Goal: Information Seeking & Learning: Understand process/instructions

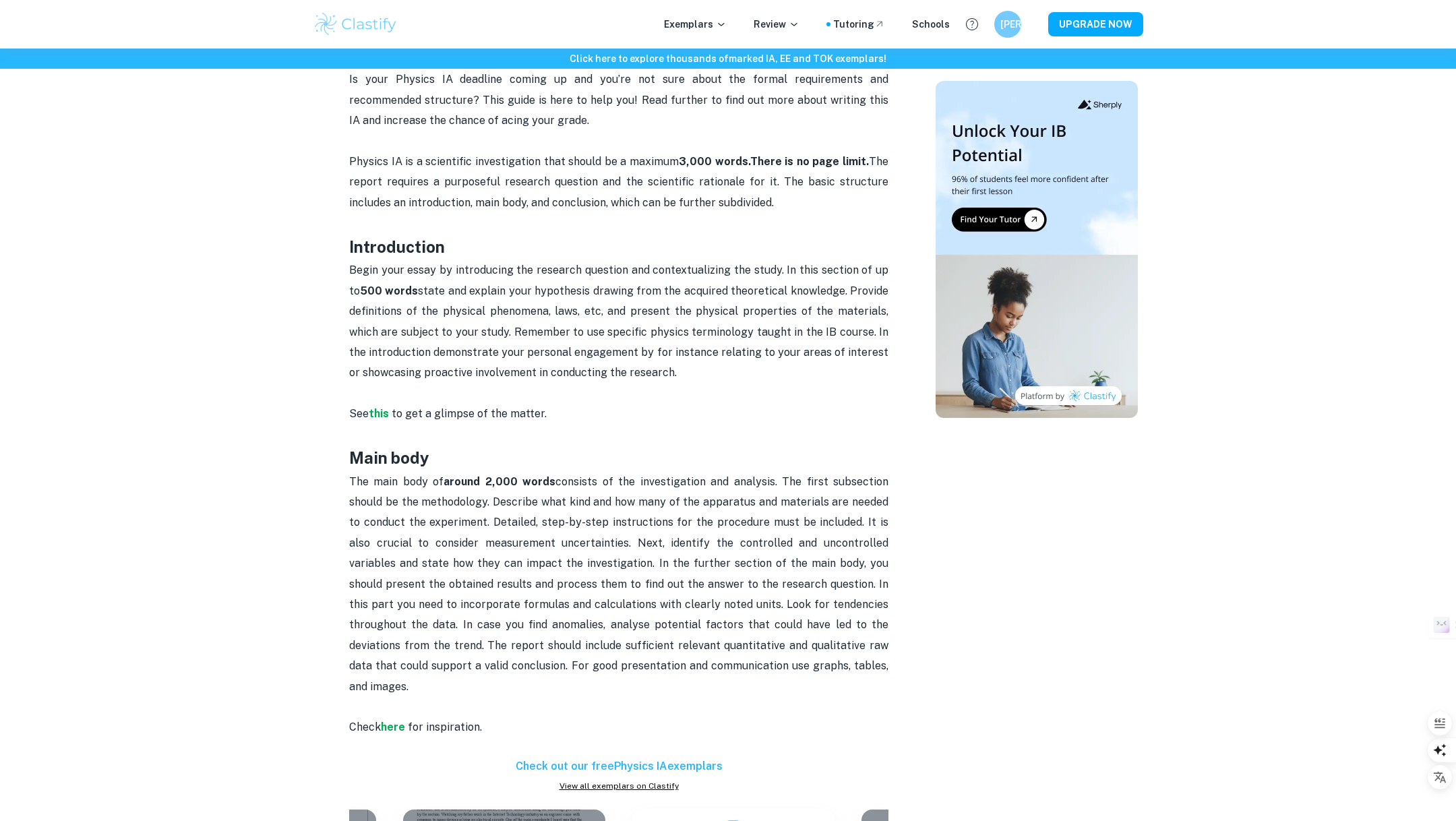
scroll to position [560, 0]
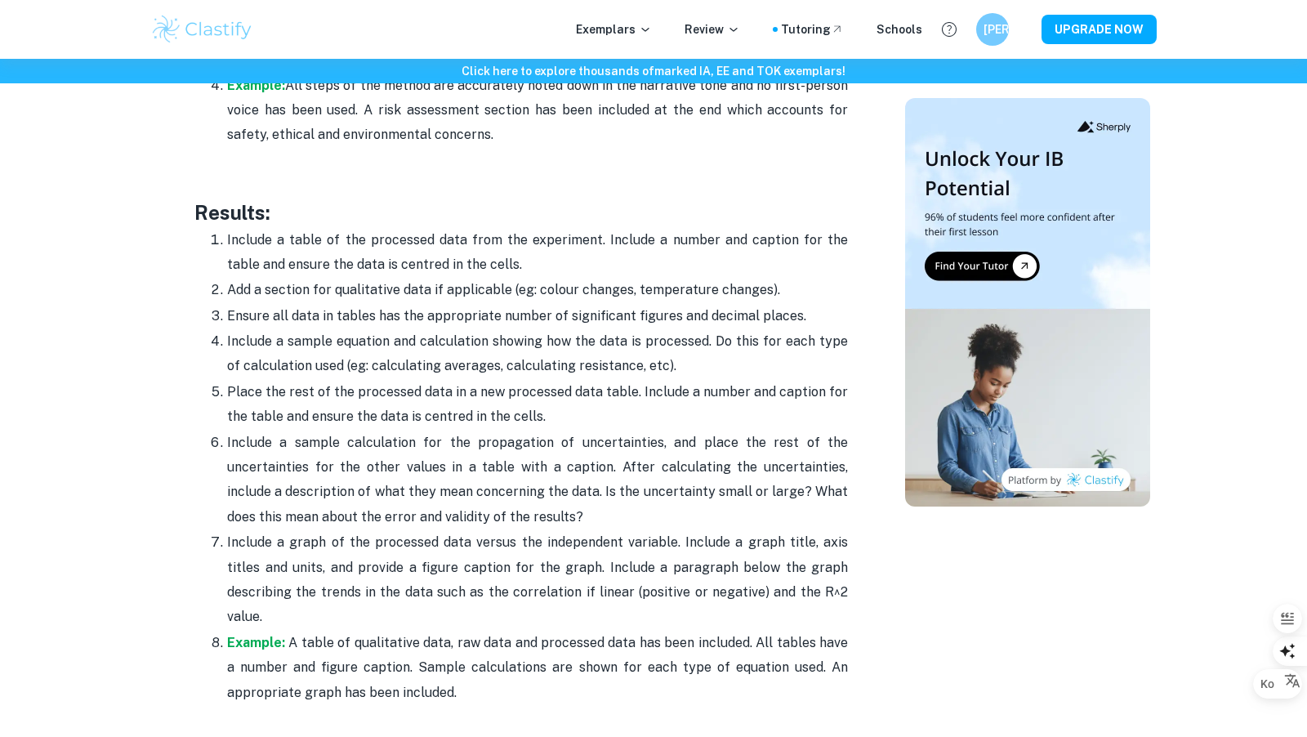
scroll to position [3539, 0]
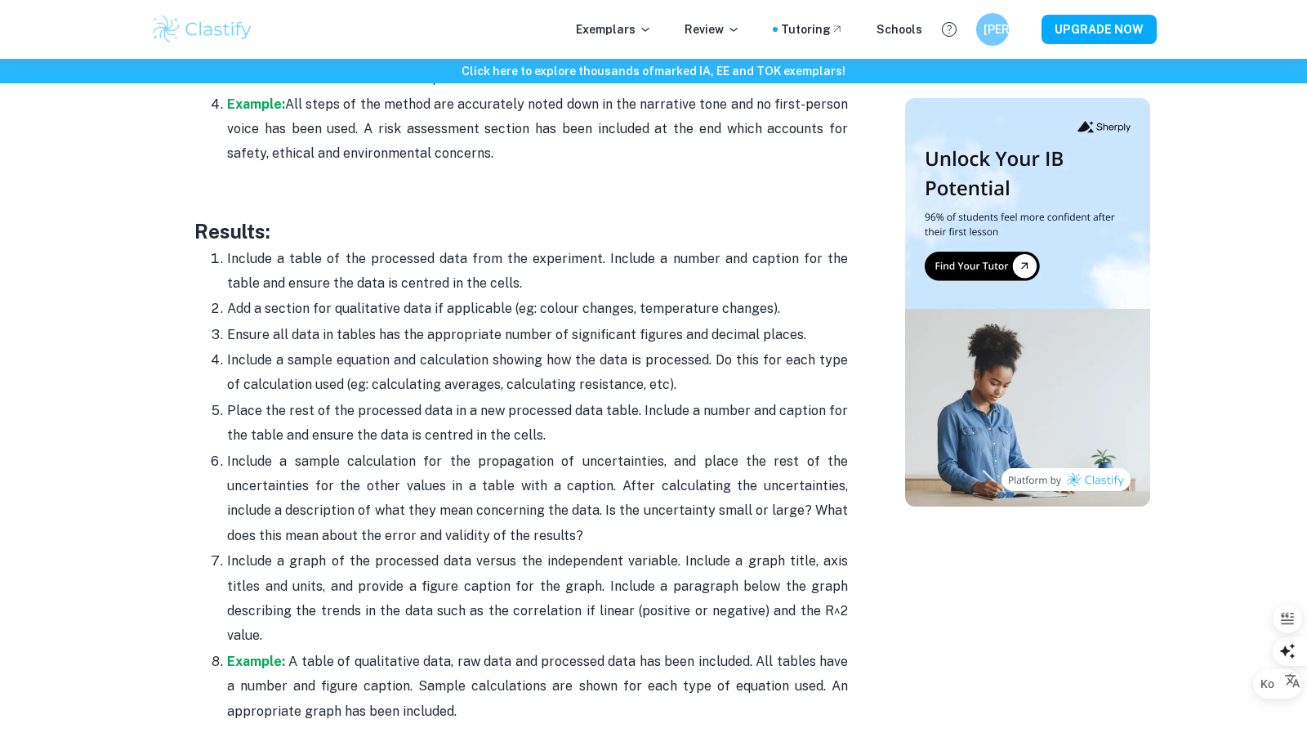
click at [420, 247] on p "Include a table of the processed data from the experiment. Include a number and…" at bounding box center [537, 272] width 621 height 50
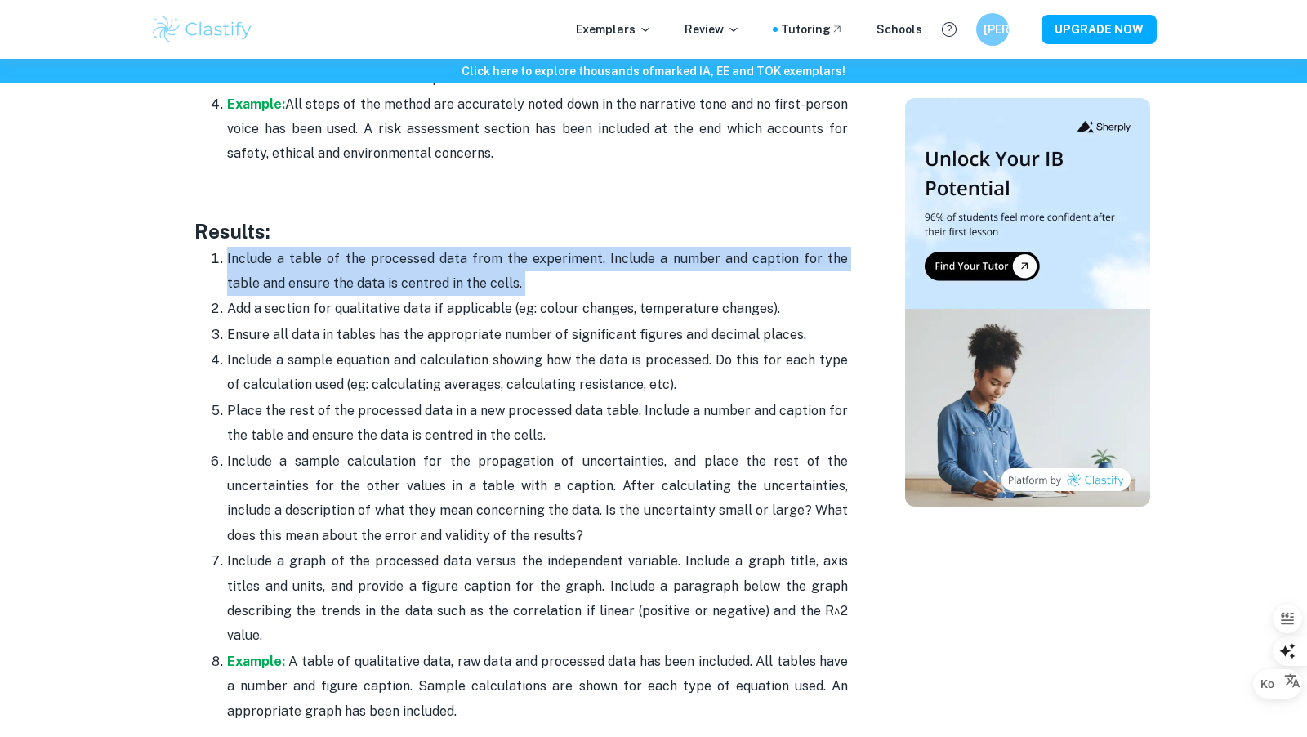
click at [420, 247] on p "Include a table of the processed data from the experiment. Include a number and…" at bounding box center [537, 272] width 621 height 50
click at [409, 206] on div at bounding box center [409, 206] width 0 height 0
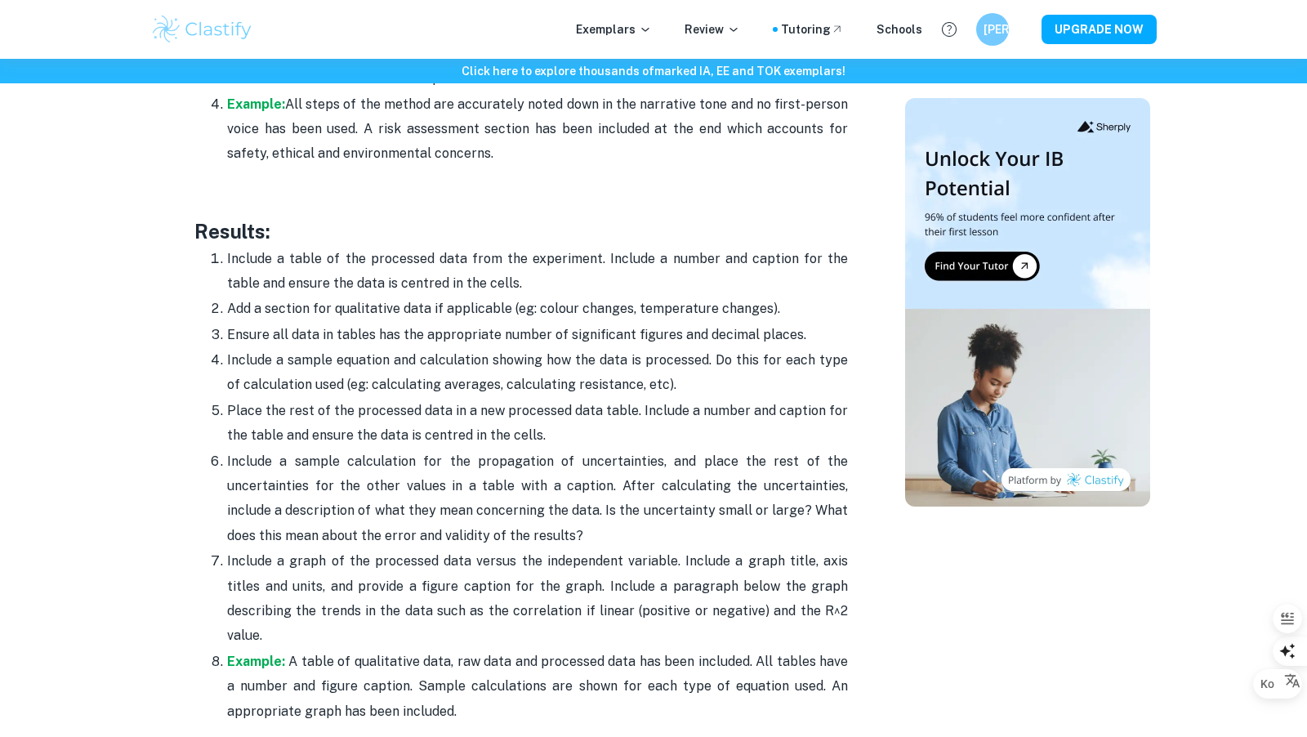
click at [350, 297] on p "Add a section for qualitative data if applicable (eg: colour changes, temperatu…" at bounding box center [537, 309] width 621 height 25
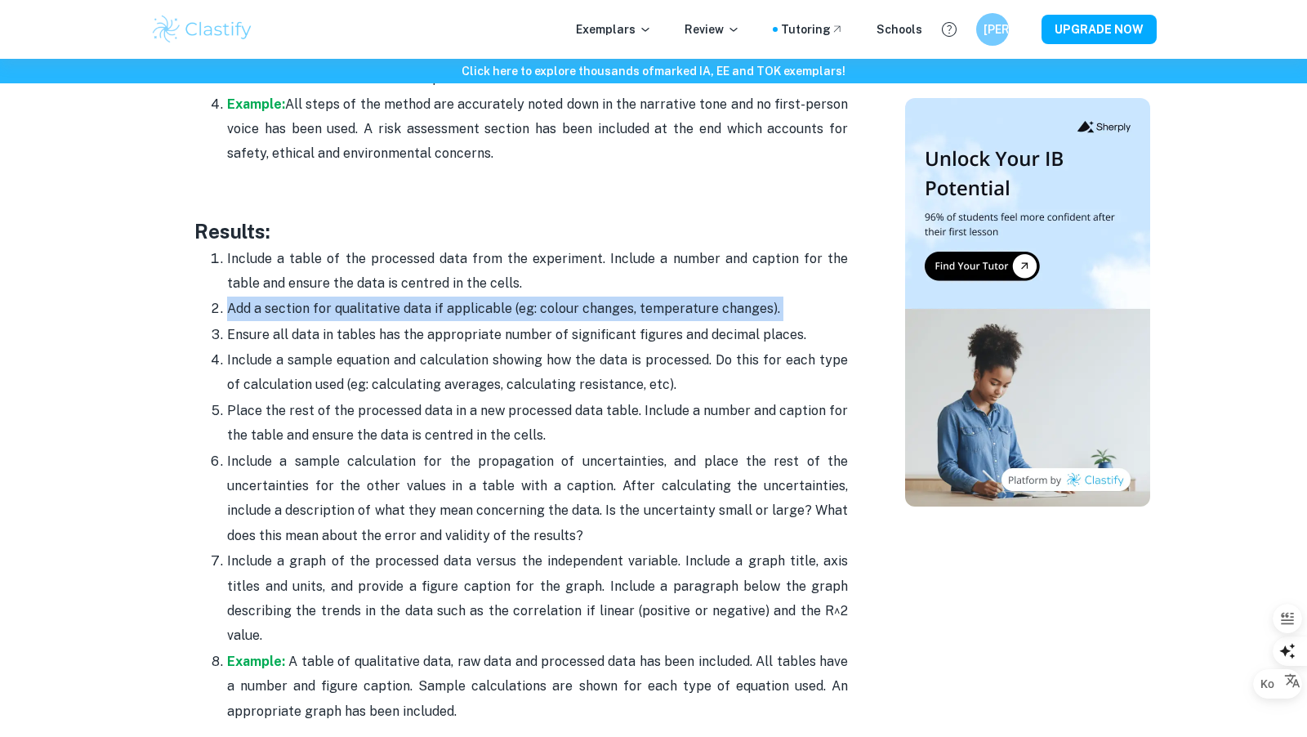
click at [350, 297] on p "Add a section for qualitative data if applicable (eg: colour changes, temperatu…" at bounding box center [537, 309] width 621 height 25
click at [339, 256] on div at bounding box center [339, 256] width 0 height 0
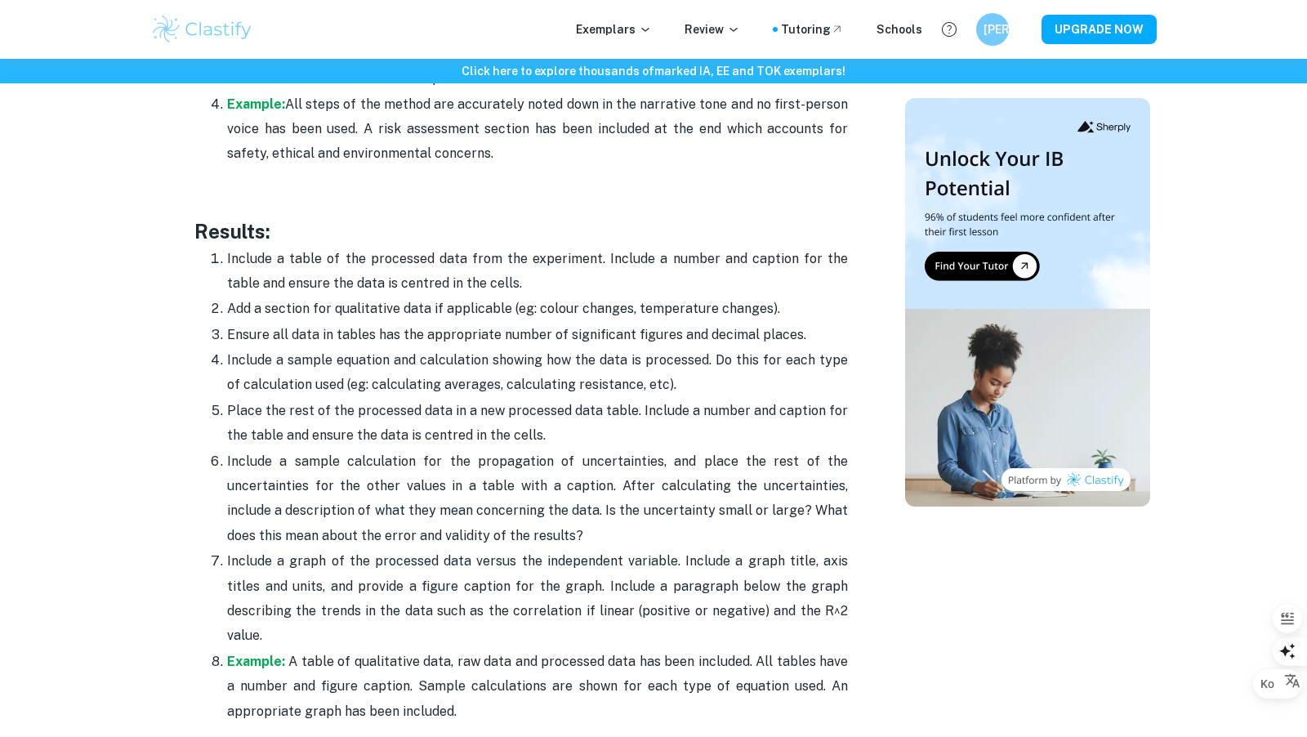
click at [309, 323] on p "Ensure all data in tables has the appropriate number of significant figures and…" at bounding box center [537, 335] width 621 height 25
click at [307, 323] on p "Ensure all data in tables has the appropriate number of significant figures and…" at bounding box center [537, 335] width 621 height 25
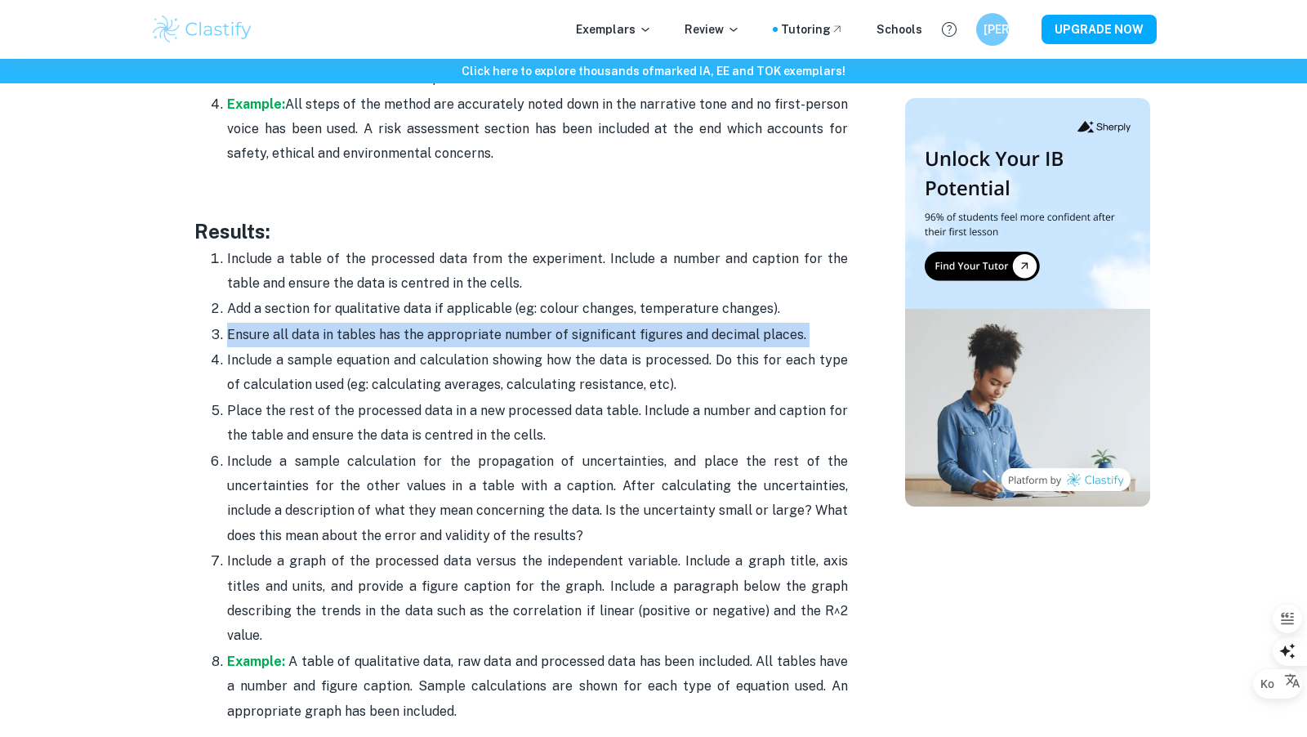
click at [307, 323] on p "Ensure all data in tables has the appropriate number of significant figures and…" at bounding box center [537, 335] width 621 height 25
click at [297, 282] on div at bounding box center [297, 282] width 0 height 0
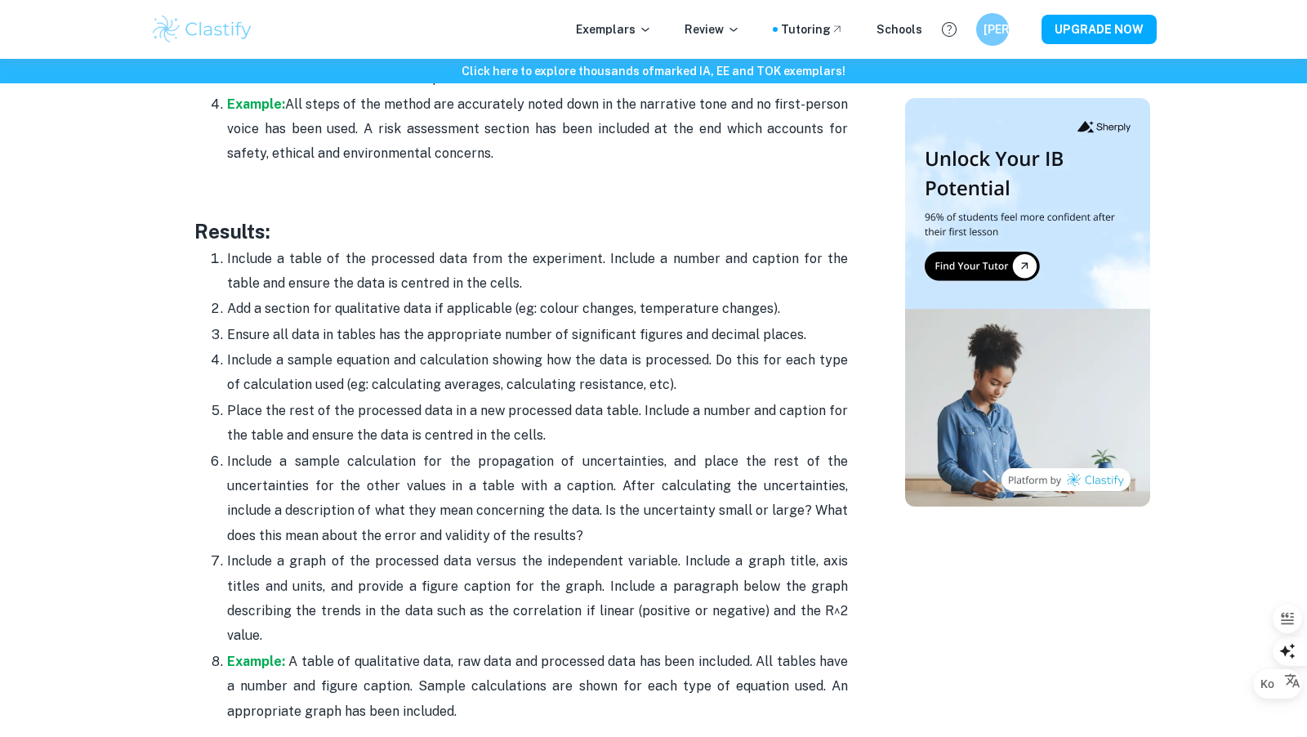
click at [304, 348] on p "Include a sample equation and calculation showing how the data is processed. Do…" at bounding box center [537, 373] width 621 height 50
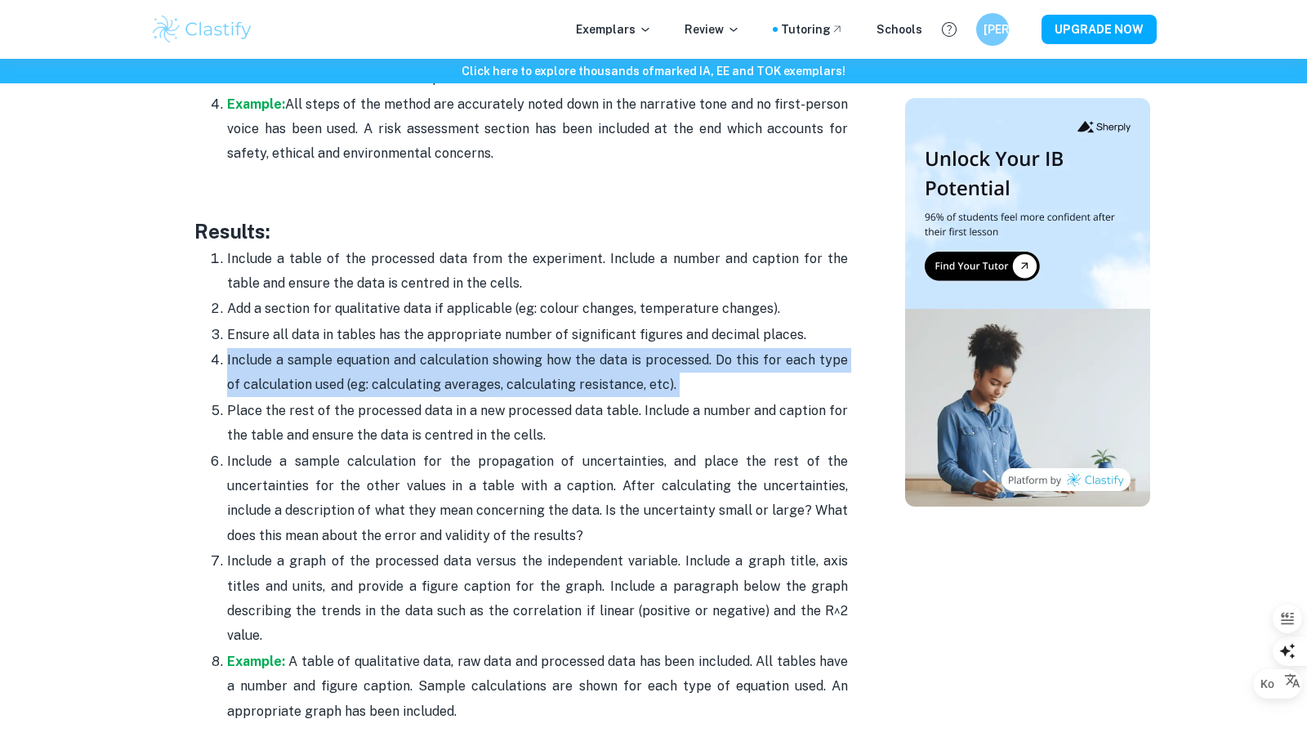
click at [304, 348] on p "Include a sample equation and calculation showing how the data is processed. Do…" at bounding box center [537, 373] width 621 height 50
click at [293, 307] on div at bounding box center [293, 307] width 0 height 0
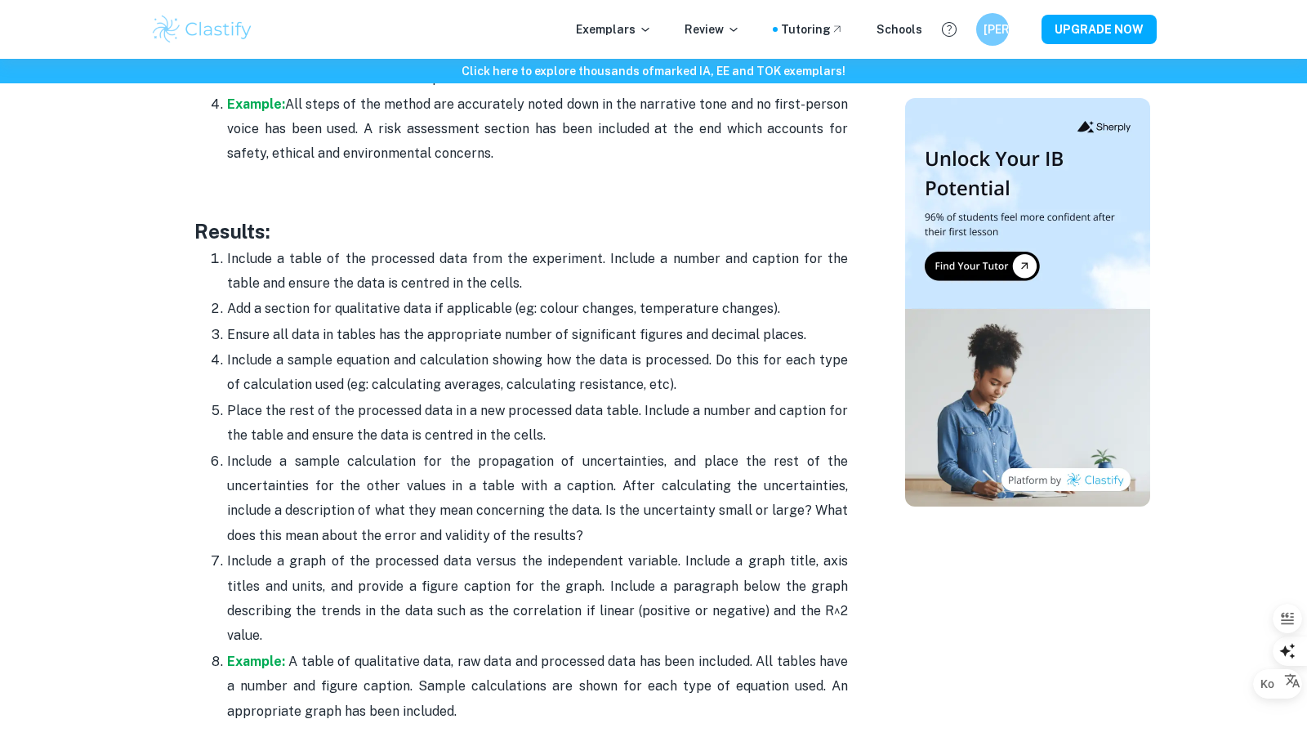
click at [294, 399] on p "Place the rest of the processed data in a new processed data table. Include a n…" at bounding box center [537, 424] width 621 height 50
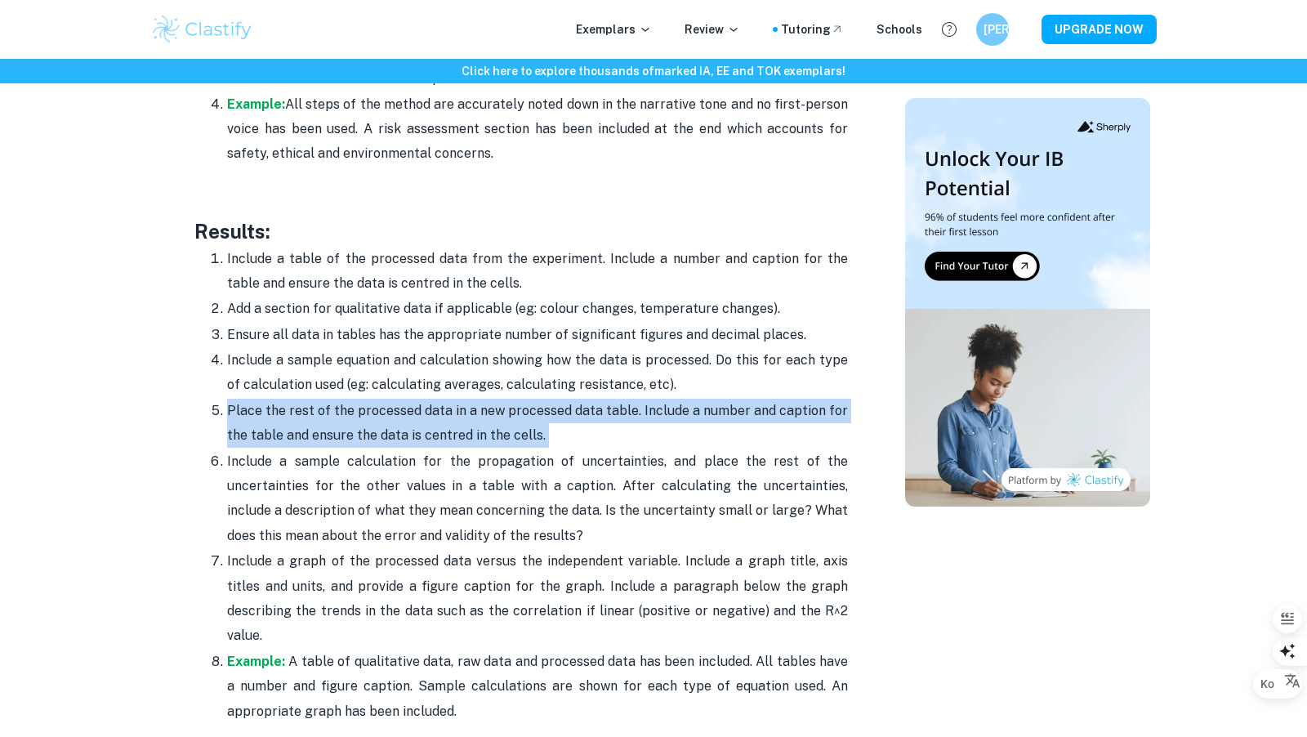
click at [294, 399] on p "Place the rest of the processed data in a new processed data table. Include a n…" at bounding box center [537, 424] width 621 height 50
click at [283, 358] on div at bounding box center [283, 358] width 0 height 0
click at [311, 408] on p "Place the rest of the processed data in a new processed data table. Include a n…" at bounding box center [537, 424] width 621 height 50
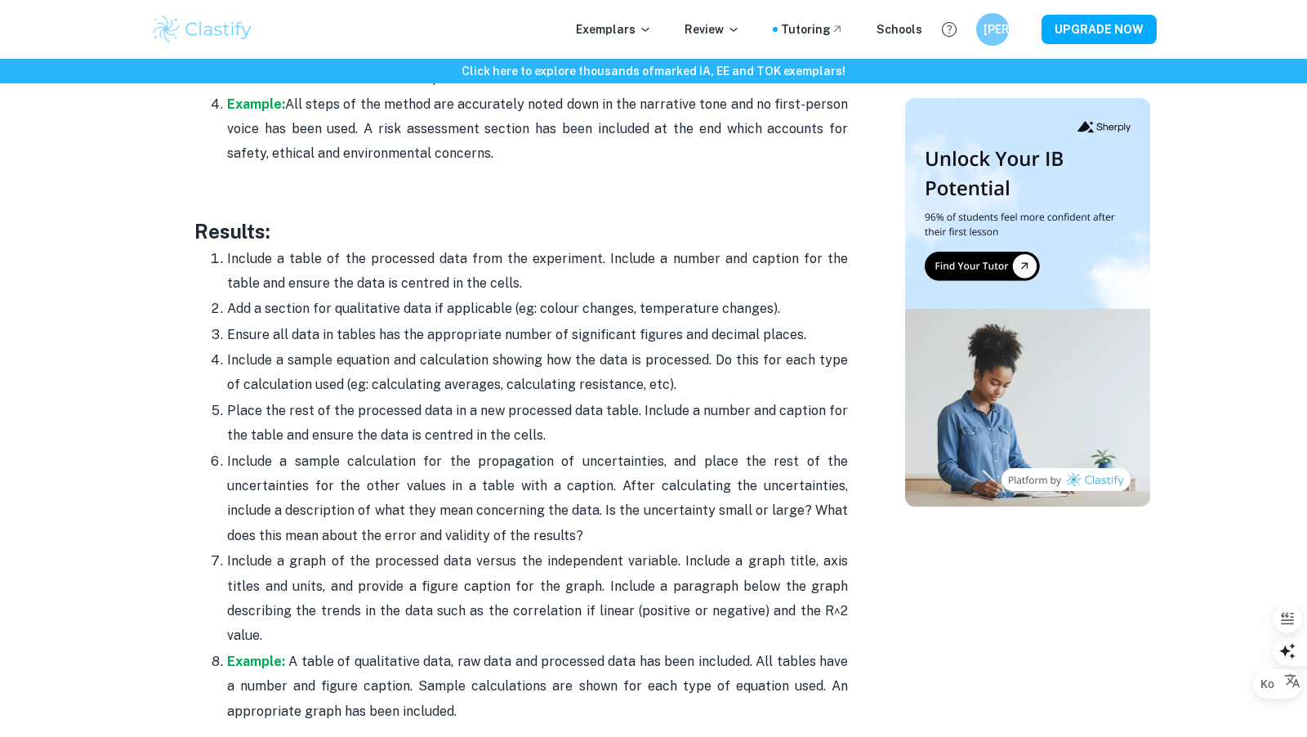
click at [313, 449] on p "Include a sample calculation for the propagation of uncertainties, and place th…" at bounding box center [537, 499] width 621 height 100
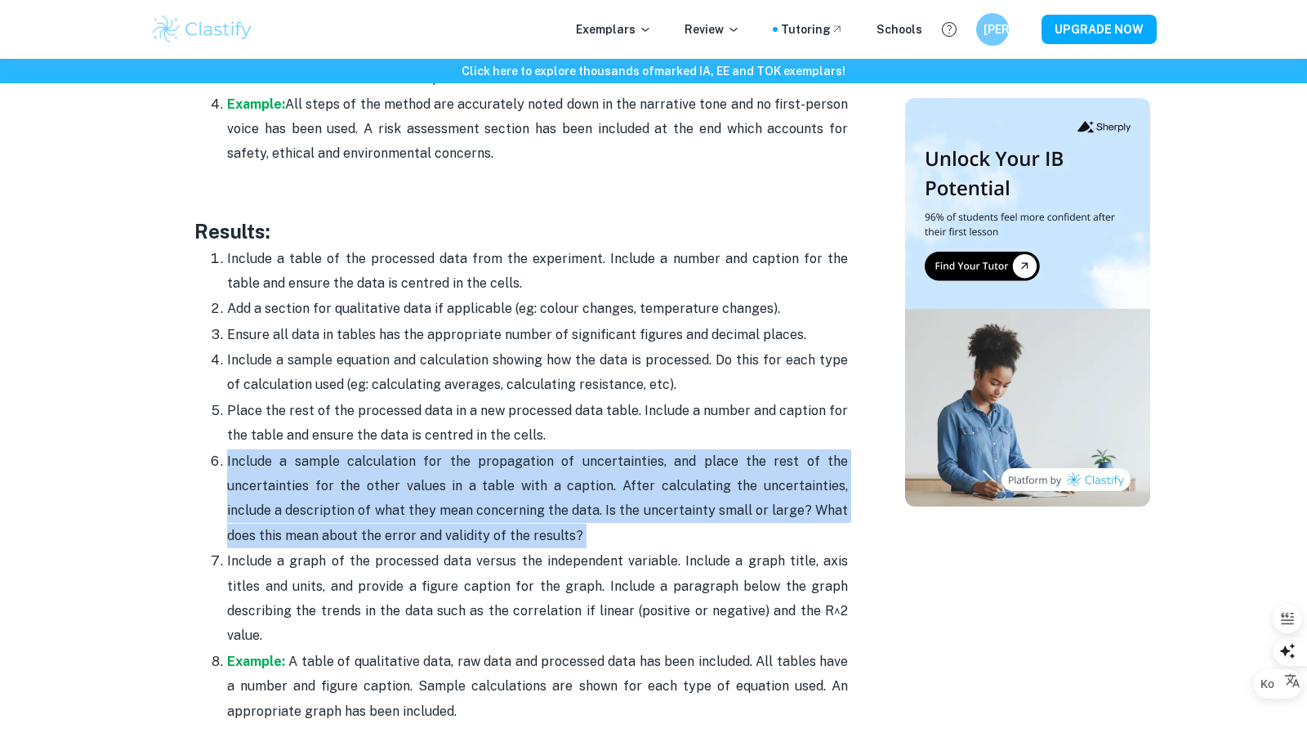
click at [313, 449] on p "Include a sample calculation for the propagation of uncertainties, and place th…" at bounding box center [537, 499] width 621 height 100
click at [569, 552] on p "Include a graph of the processed data versus the independent variable. Include …" at bounding box center [537, 599] width 621 height 100
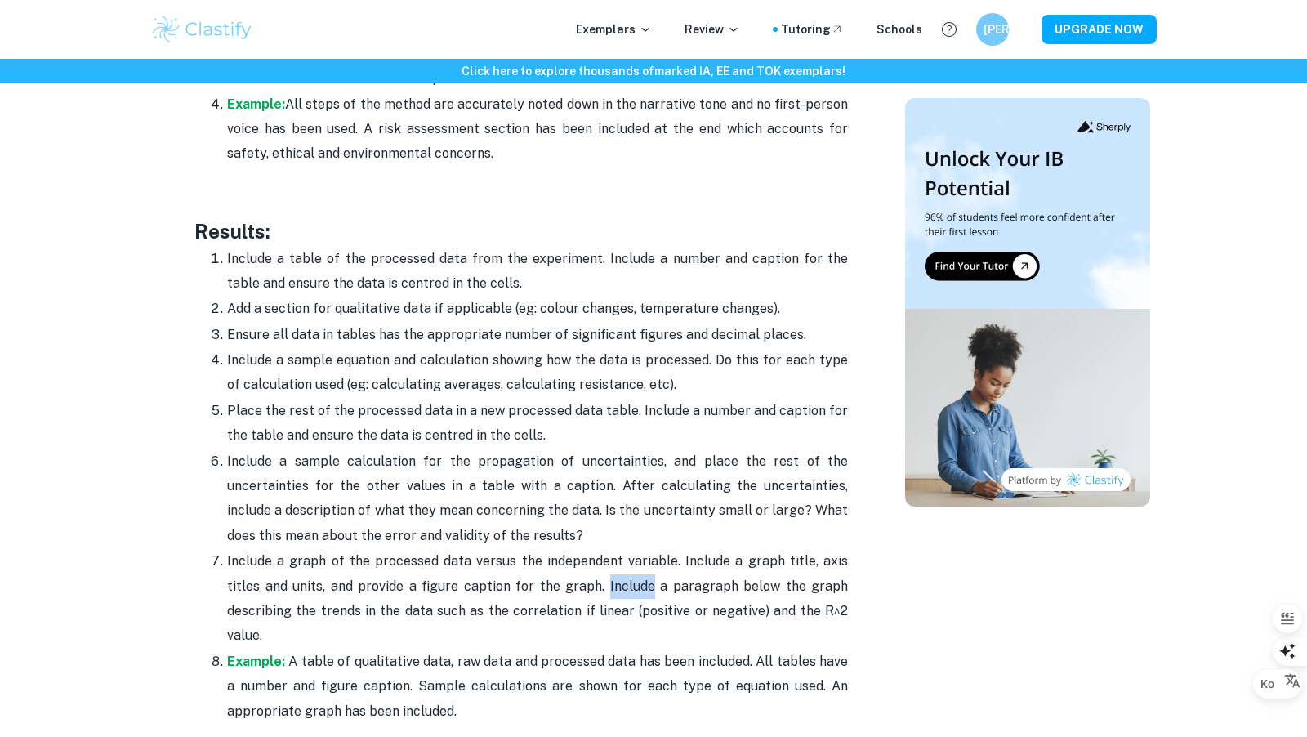
click at [558, 533] on div at bounding box center [558, 533] width 0 height 0
click at [458, 553] on p "Include a graph of the processed data versus the independent variable. Include …" at bounding box center [537, 599] width 621 height 100
click at [458, 549] on p "Include a graph of the processed data versus the independent variable. Include …" at bounding box center [537, 599] width 621 height 100
click at [448, 547] on div at bounding box center [448, 547] width 0 height 0
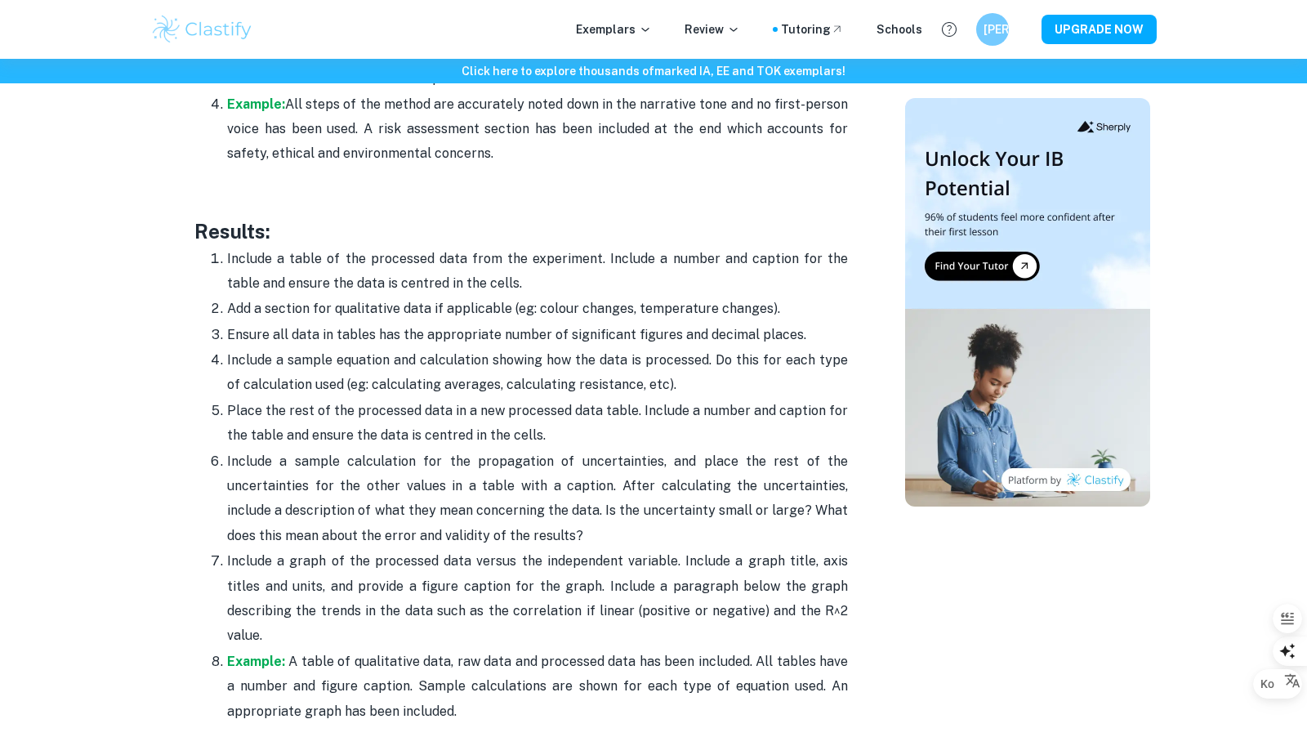
click at [414, 549] on p "Include a graph of the processed data versus the independent variable. Include …" at bounding box center [537, 599] width 621 height 100
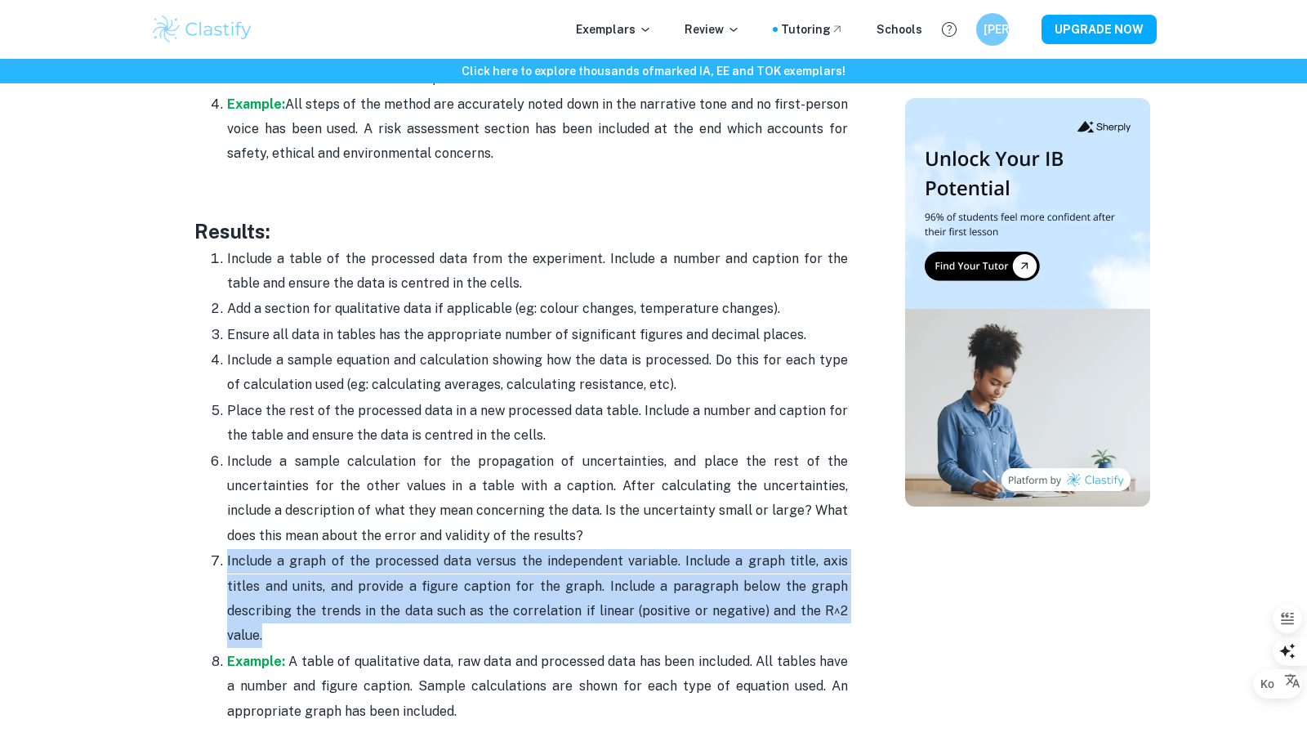
click at [414, 549] on p "Include a graph of the processed data versus the independent variable. Include …" at bounding box center [537, 599] width 621 height 100
click at [409, 650] on p "Example: A table of qualitative data, raw data and processed data has been incl…" at bounding box center [537, 687] width 621 height 74
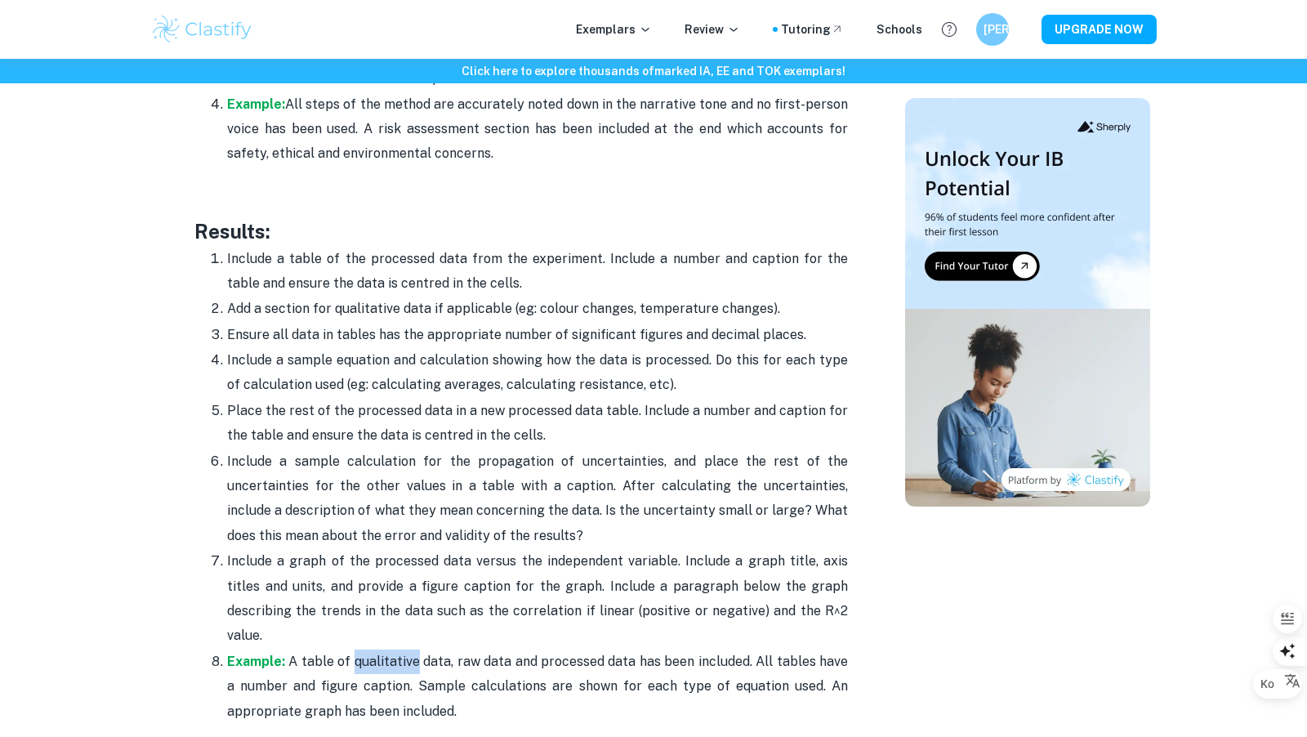
click at [409, 650] on p "Example: A table of qualitative data, raw data and processed data has been incl…" at bounding box center [537, 687] width 621 height 74
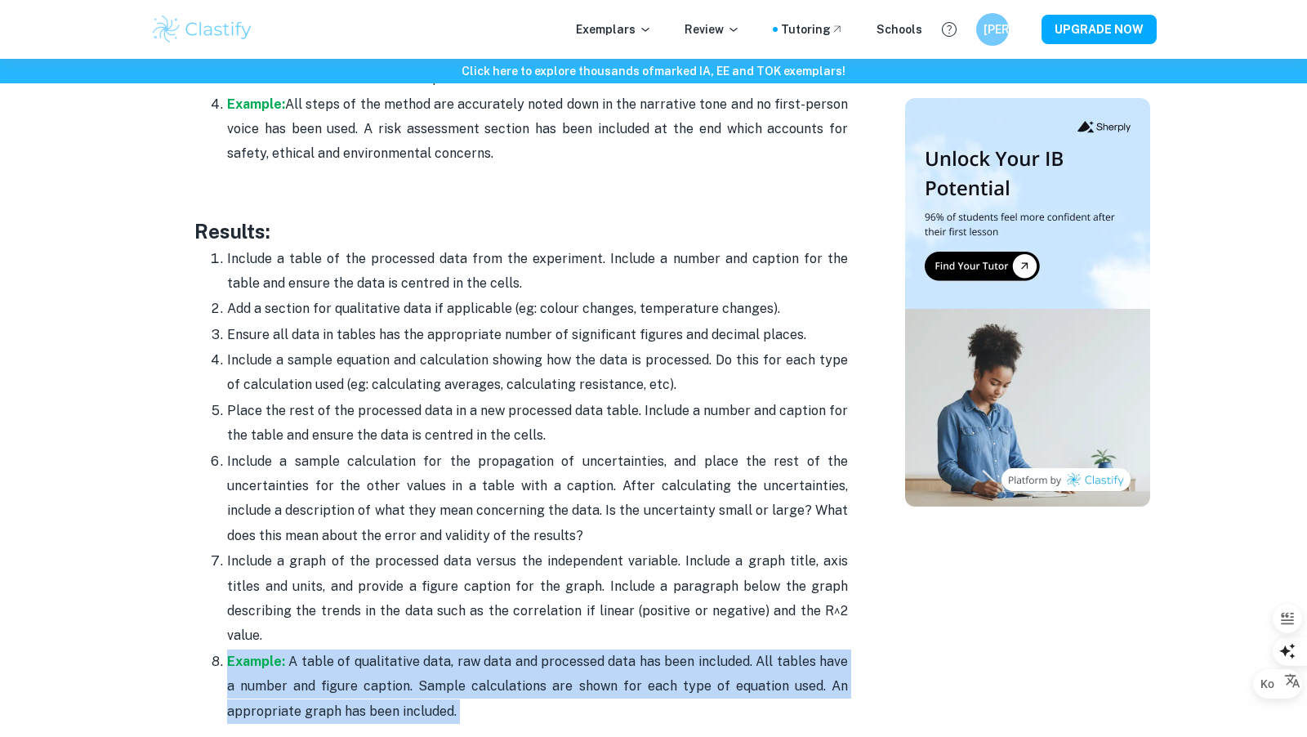
click at [409, 650] on p "Example: A table of qualitative data, raw data and processed data has been incl…" at bounding box center [537, 687] width 621 height 74
click at [399, 584] on div at bounding box center [399, 584] width 0 height 0
click at [472, 662] on p "Example: A table of qualitative data, raw data and processed data has been incl…" at bounding box center [537, 687] width 621 height 74
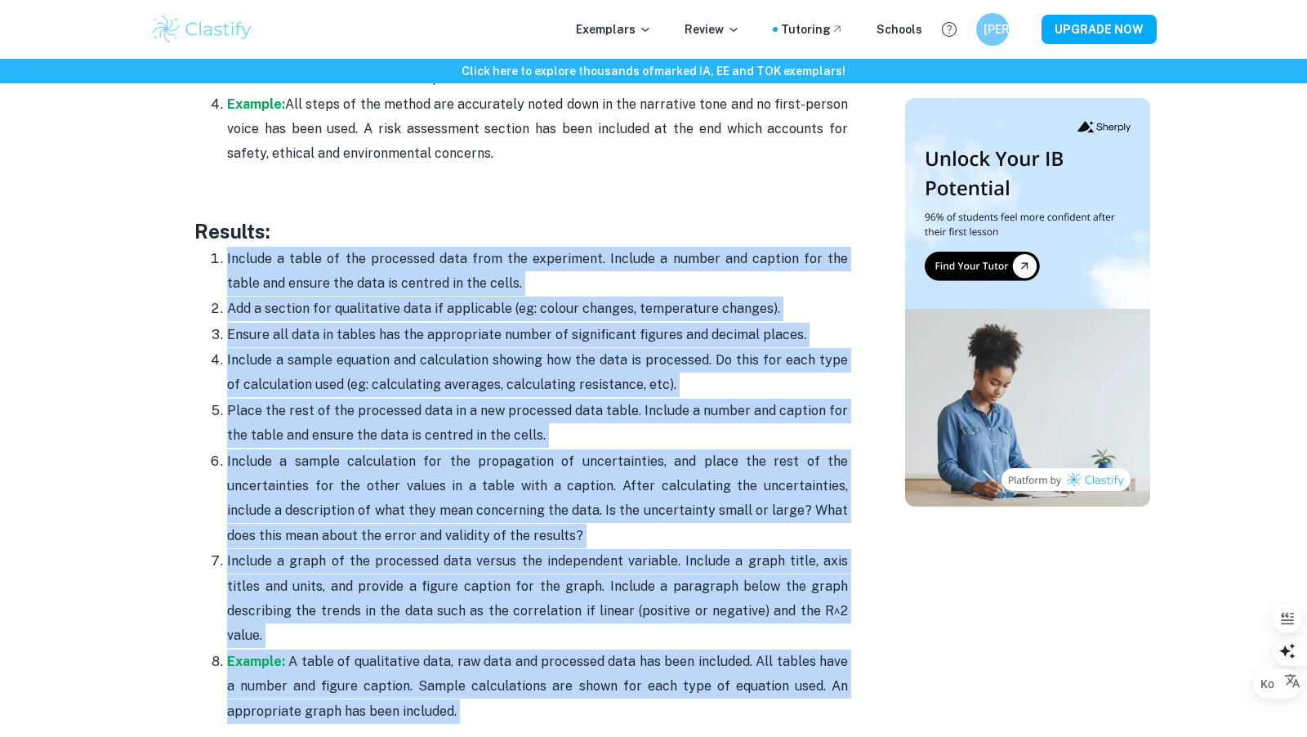
drag, startPoint x: 472, startPoint y: 662, endPoint x: 212, endPoint y: 244, distance: 492.2
click at [212, 246] on ol "Include a table of the processed data from the experiment. Include a number and…" at bounding box center [521, 485] width 654 height 478
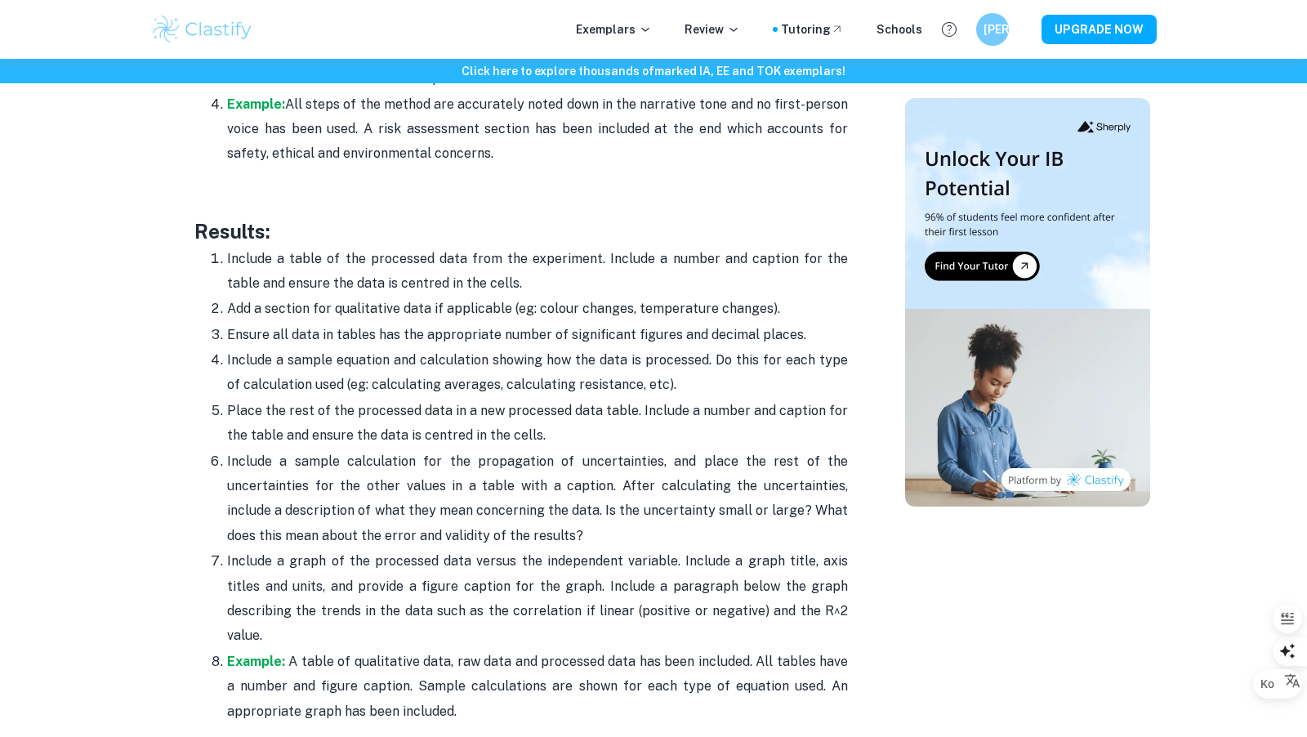
click at [724, 167] on p at bounding box center [521, 179] width 654 height 25
